Goal: Information Seeking & Learning: Learn about a topic

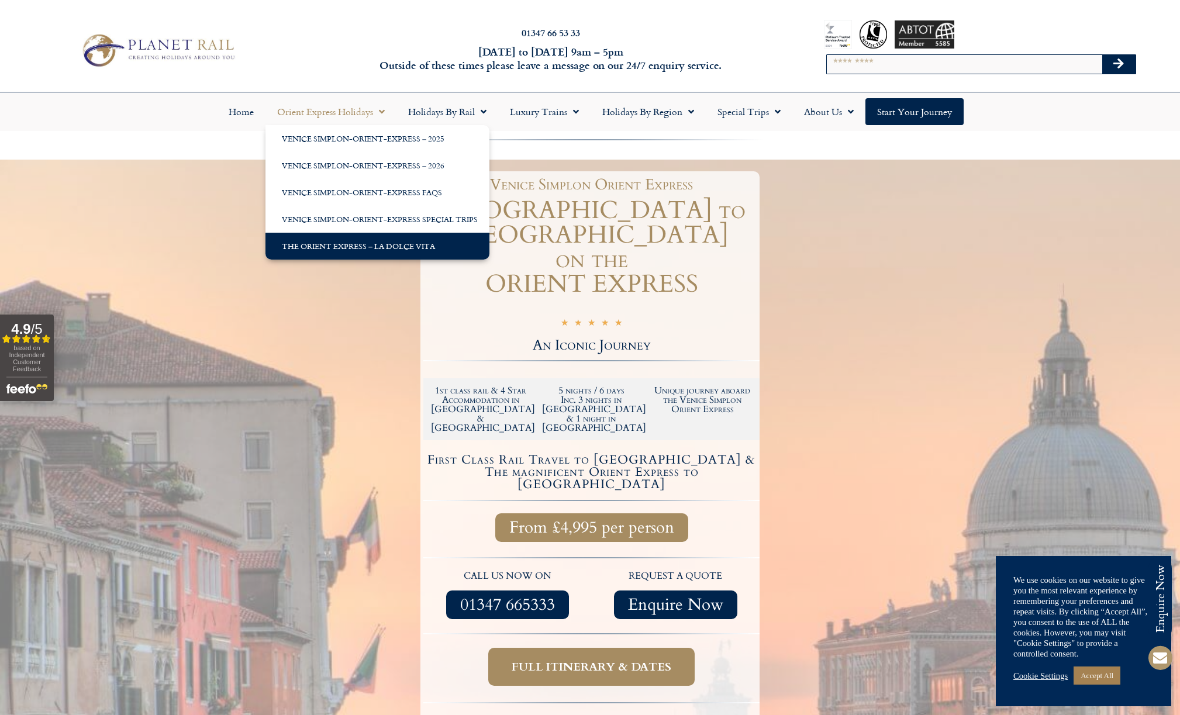
click at [331, 243] on link "The Orient Express – La Dolce Vita" at bounding box center [377, 246] width 224 height 27
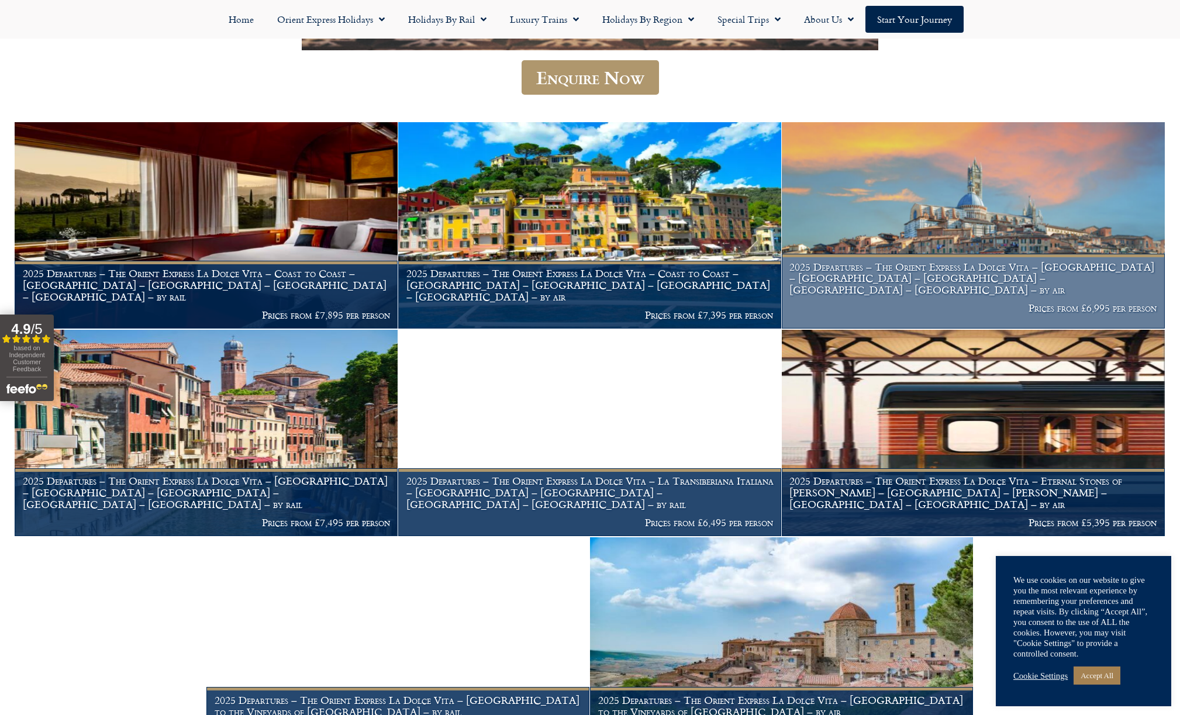
scroll to position [1030, 0]
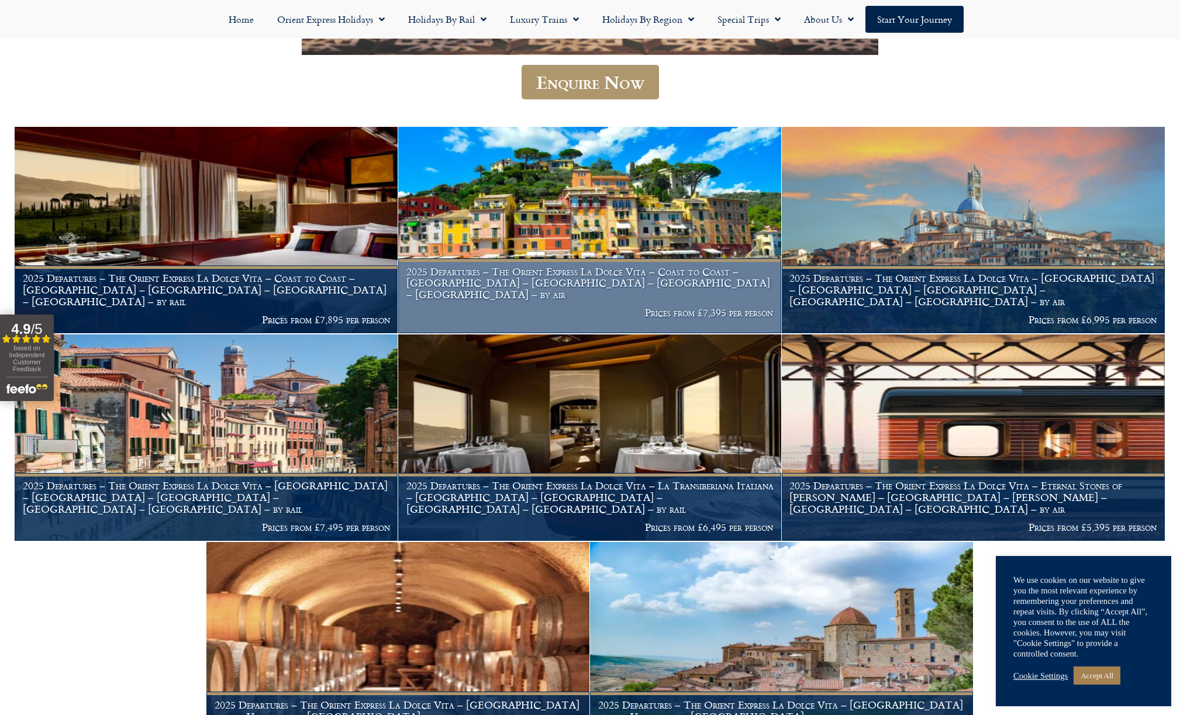
click at [612, 246] on img at bounding box center [589, 230] width 383 height 206
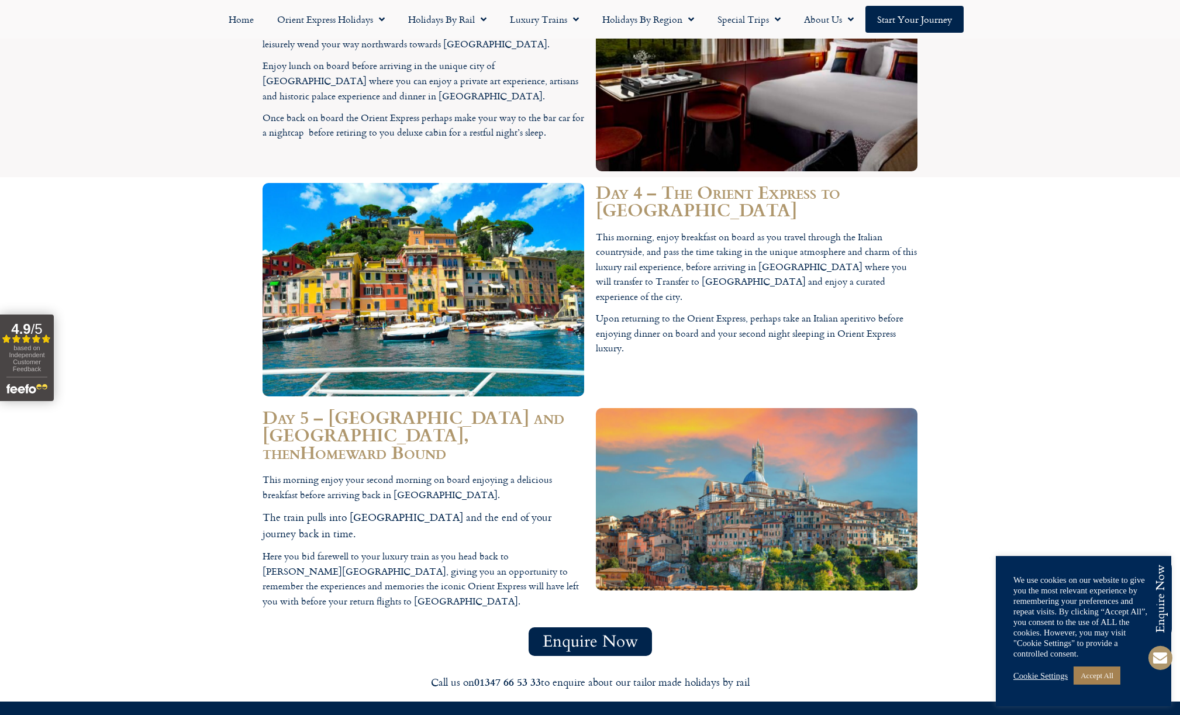
scroll to position [3694, 0]
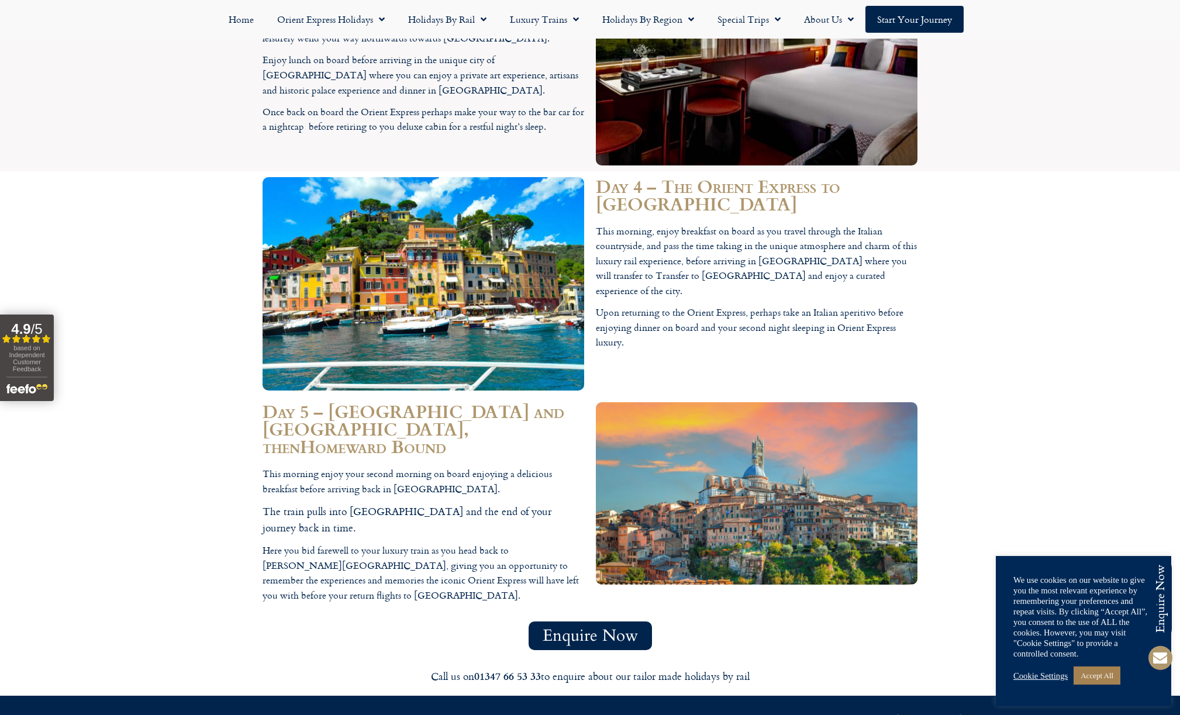
click at [749, 402] on img at bounding box center [757, 493] width 322 height 182
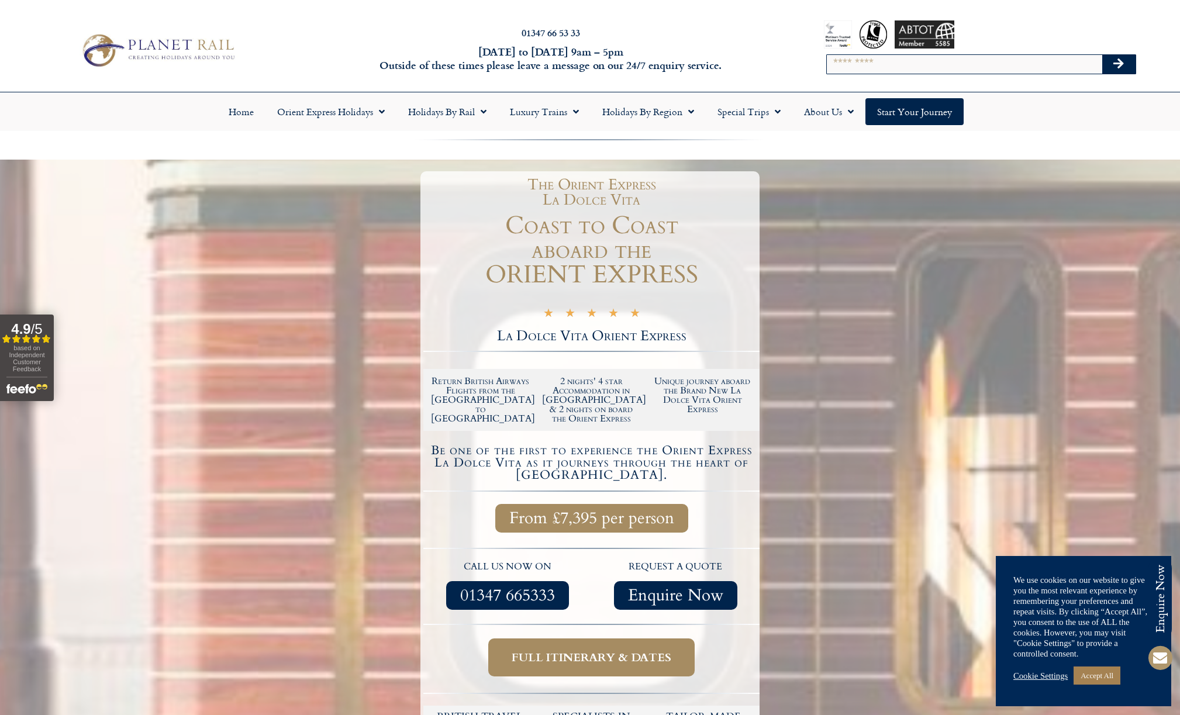
scroll to position [0, 0]
click at [747, 135] on link "Latest Experiences" at bounding box center [762, 138] width 113 height 27
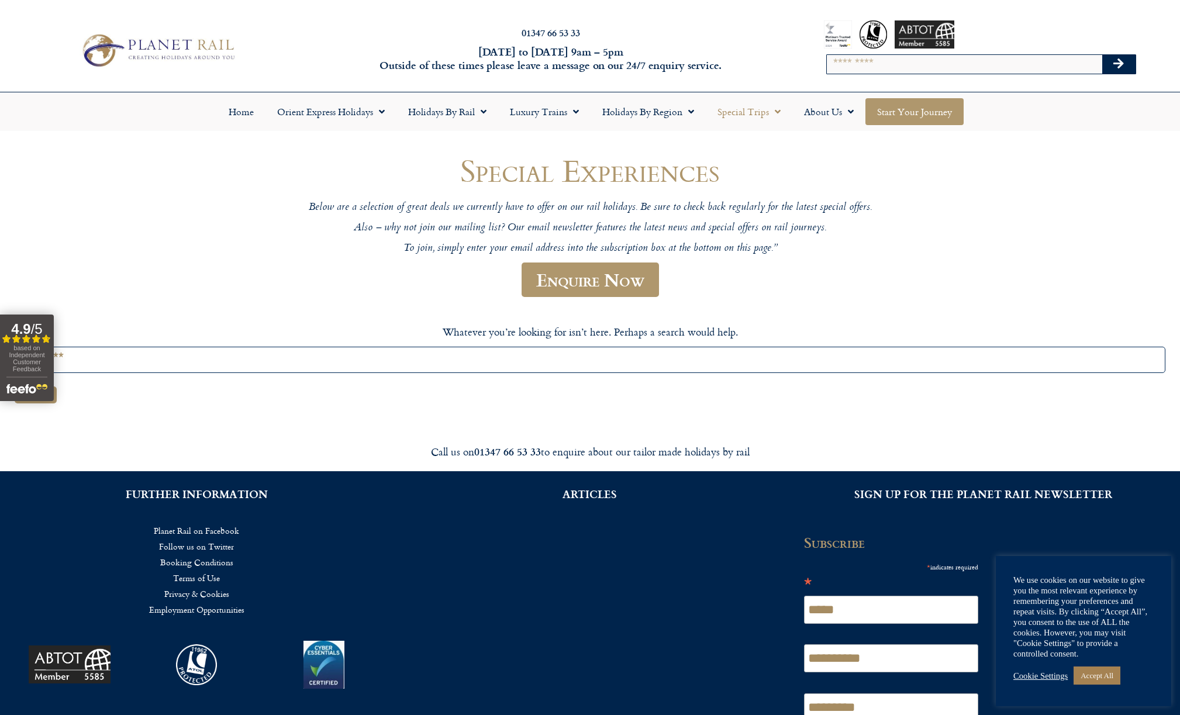
click at [904, 112] on link "Start your Journey" at bounding box center [914, 111] width 98 height 27
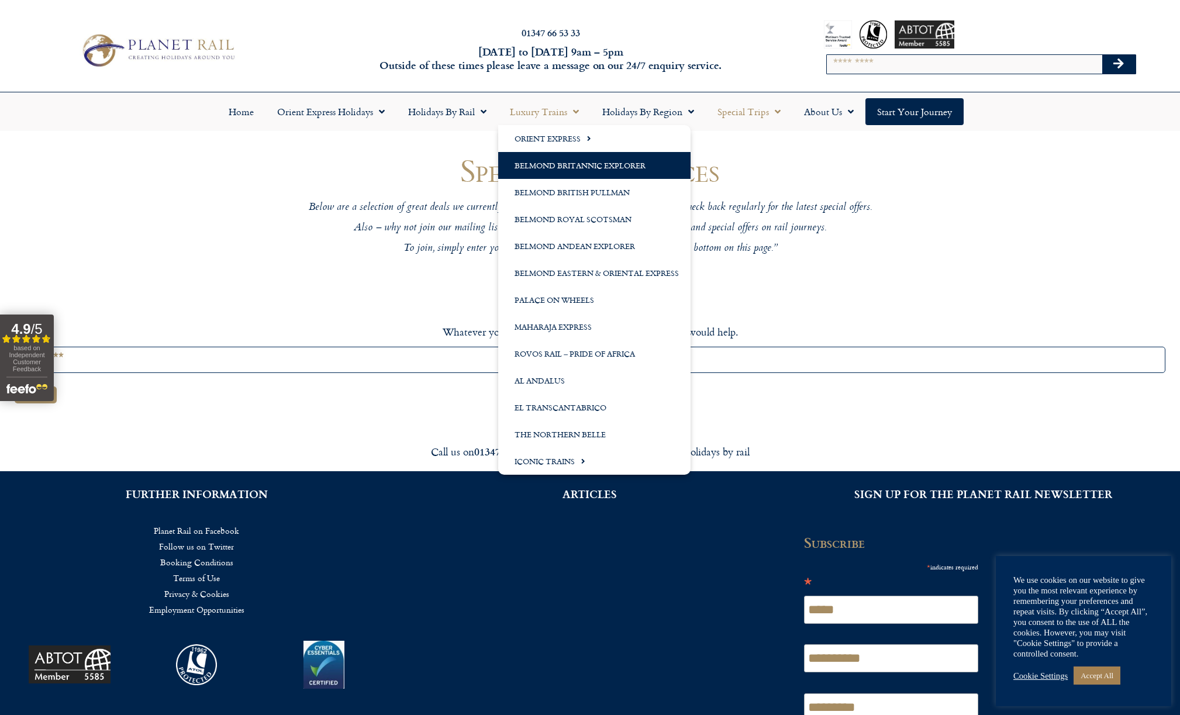
click at [543, 165] on link "Belmond Britannic Explorer" at bounding box center [594, 165] width 192 height 27
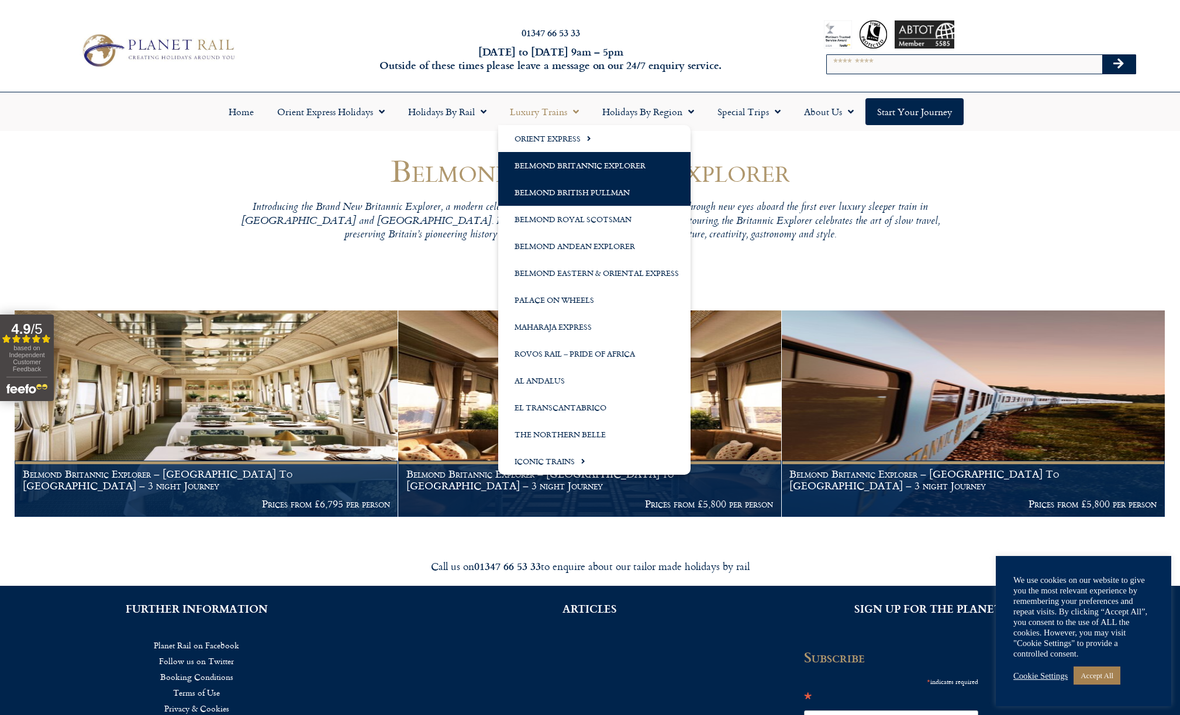
click at [553, 189] on link "Belmond British Pullman" at bounding box center [594, 192] width 192 height 27
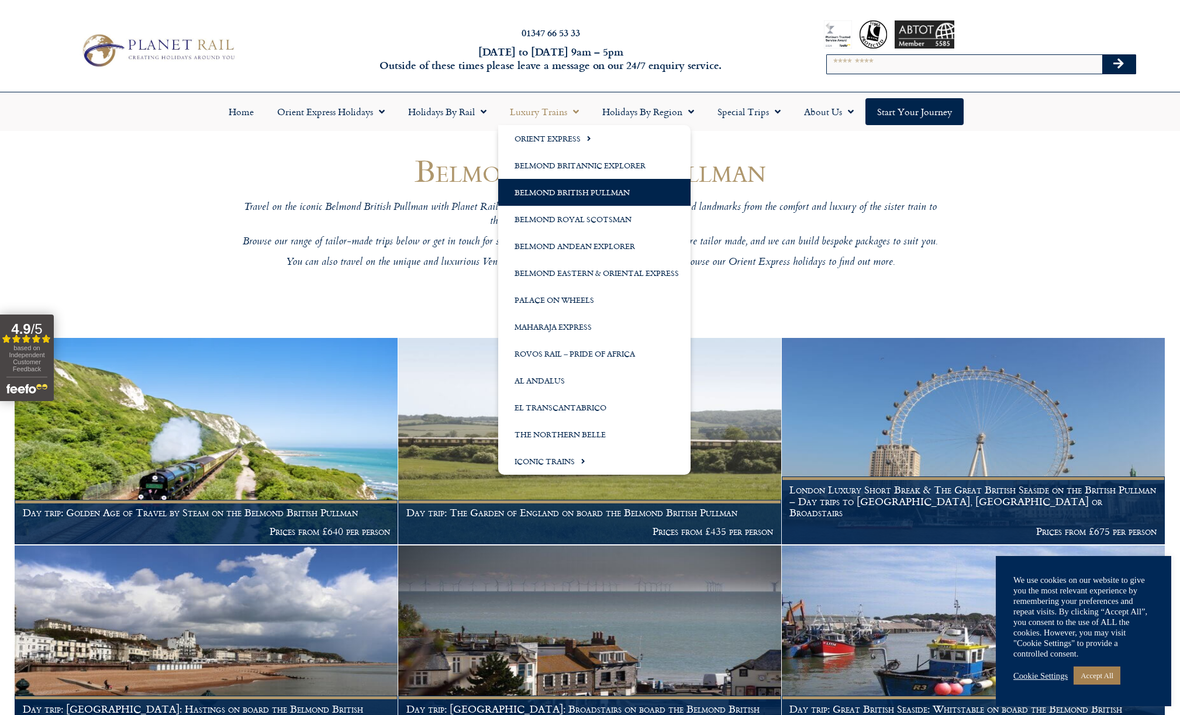
scroll to position [1, 0]
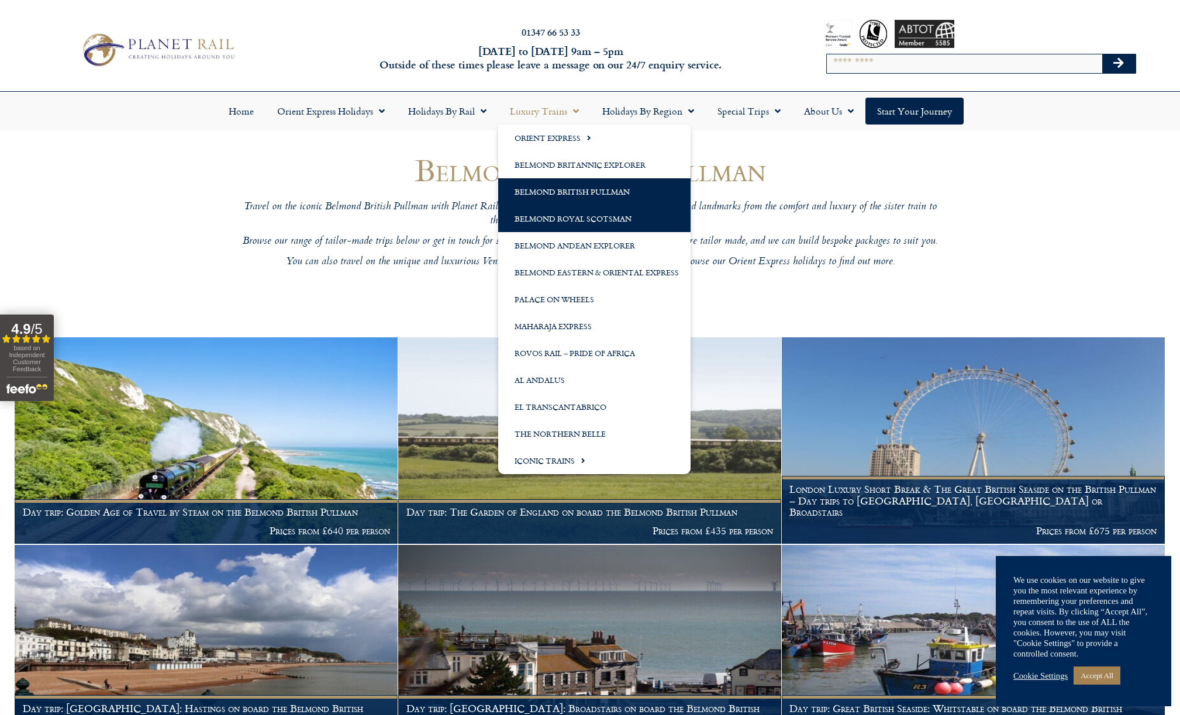
click at [552, 220] on link "Belmond Royal Scotsman" at bounding box center [594, 218] width 192 height 27
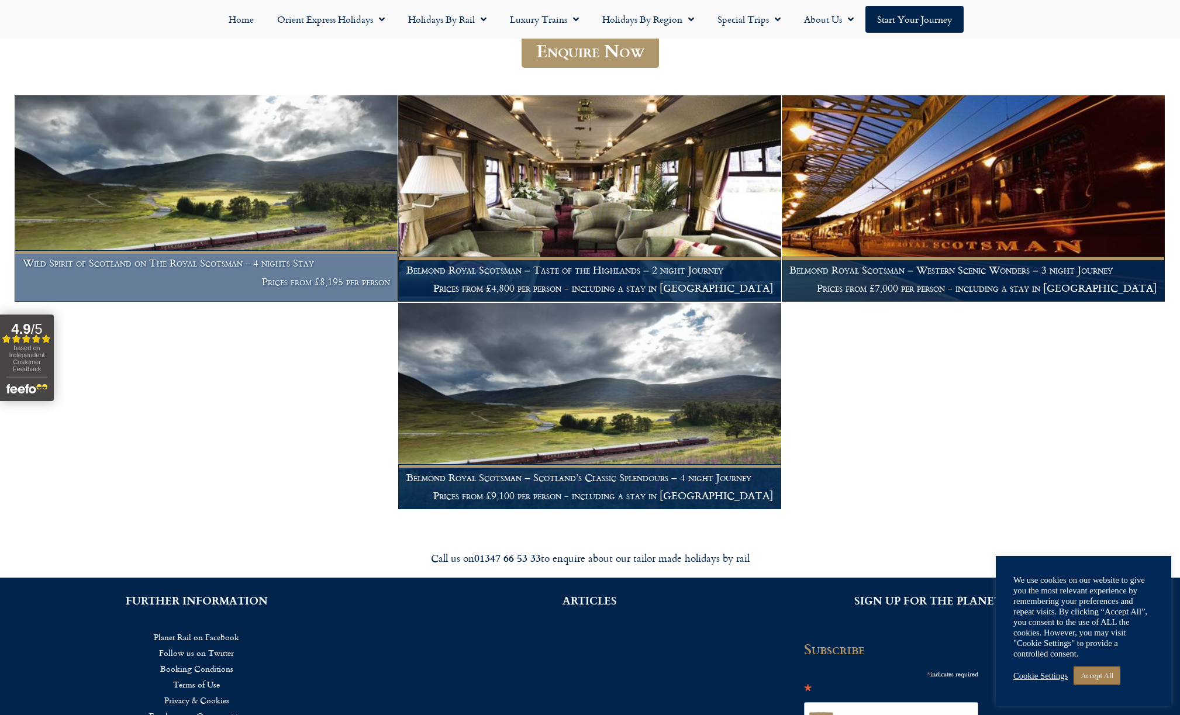
scroll to position [189, 0]
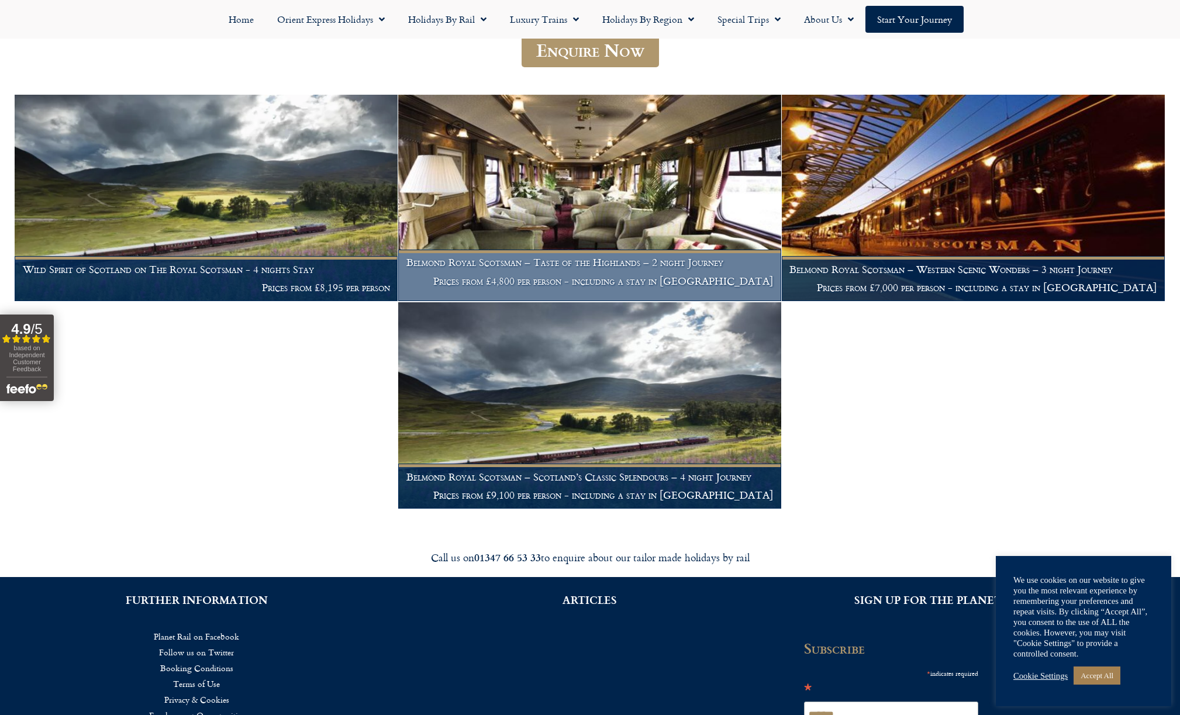
click at [590, 230] on img at bounding box center [589, 198] width 383 height 206
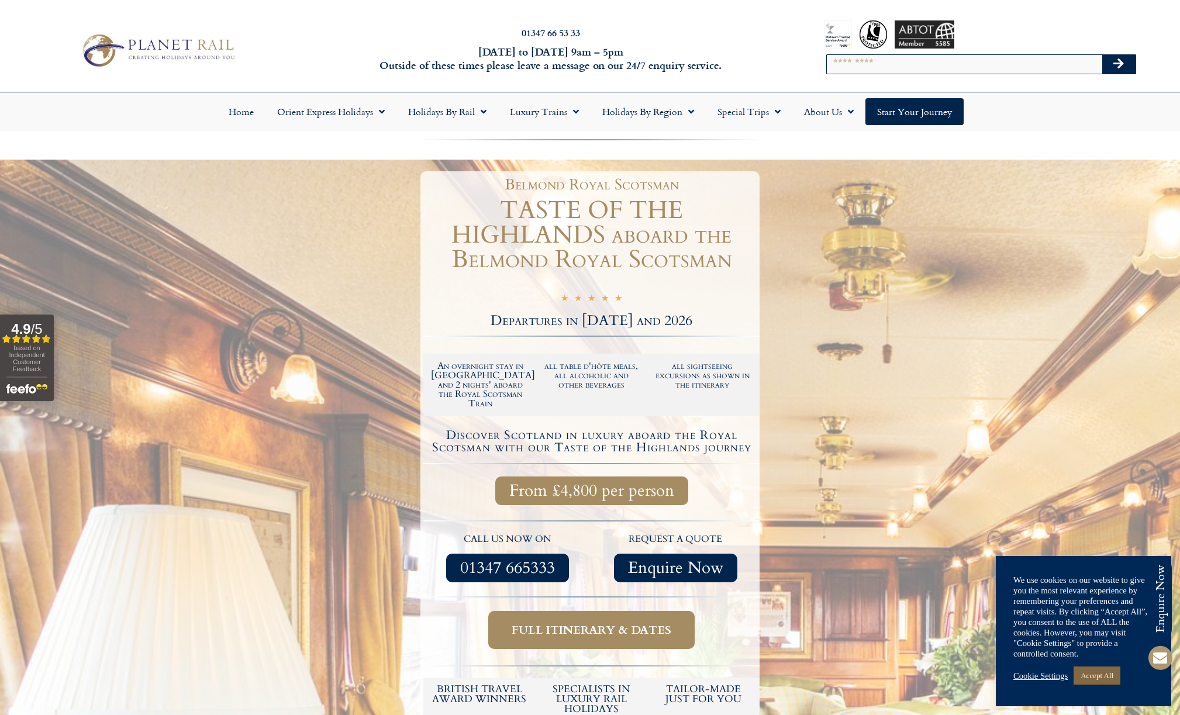
click at [1103, 673] on link "Accept All" at bounding box center [1096, 675] width 47 height 18
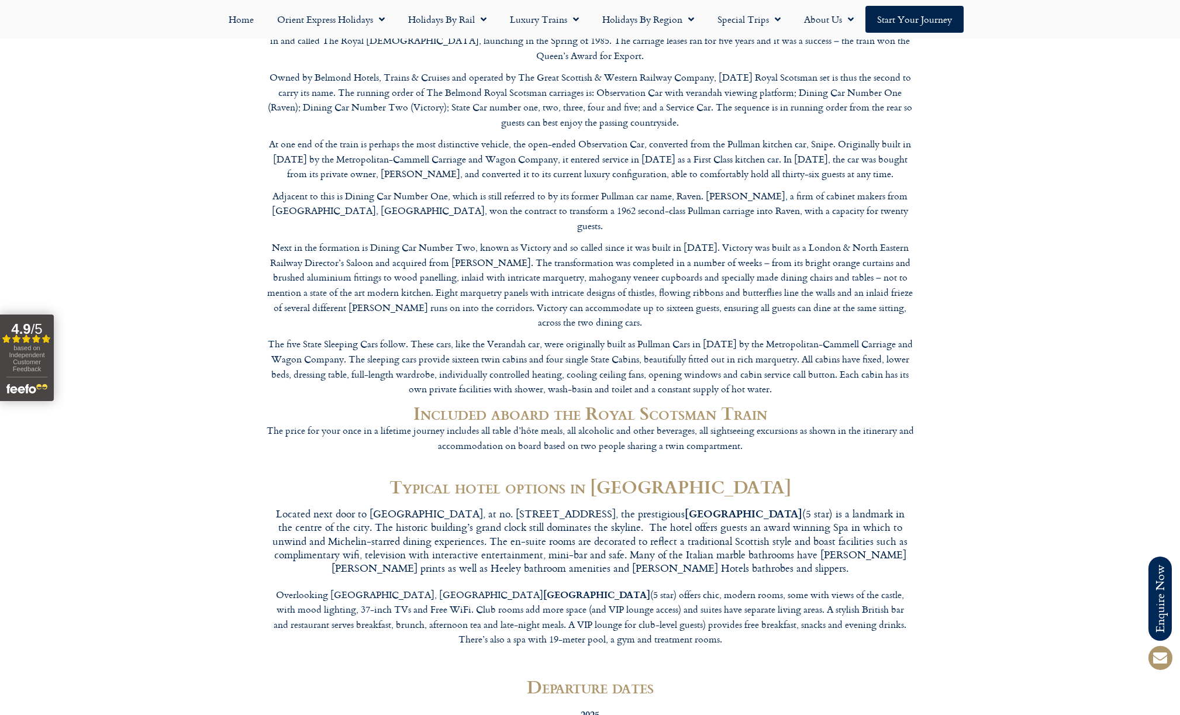
scroll to position [2837, 0]
